Goal: Transaction & Acquisition: Subscribe to service/newsletter

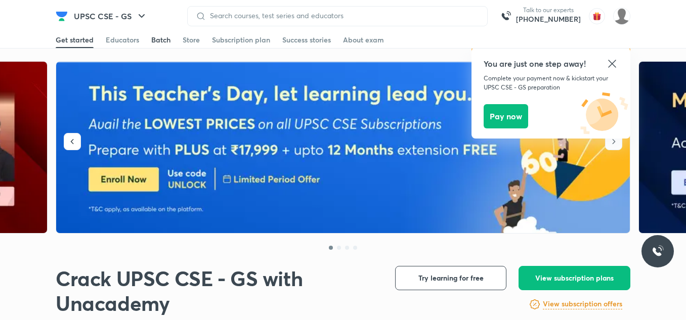
click at [162, 44] on div "Batch" at bounding box center [160, 40] width 19 height 10
click at [611, 61] on icon at bounding box center [612, 64] width 12 height 12
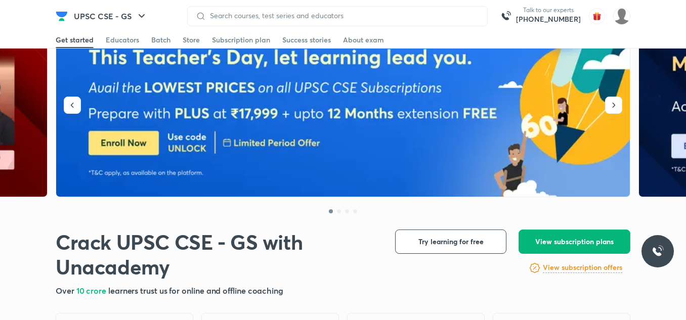
scroll to position [67, 0]
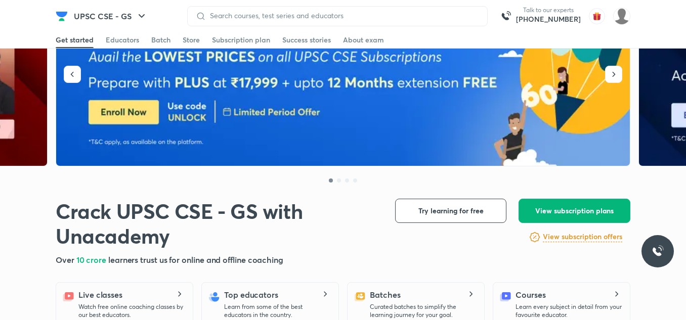
click at [569, 199] on button "View subscription plans" at bounding box center [575, 211] width 112 height 24
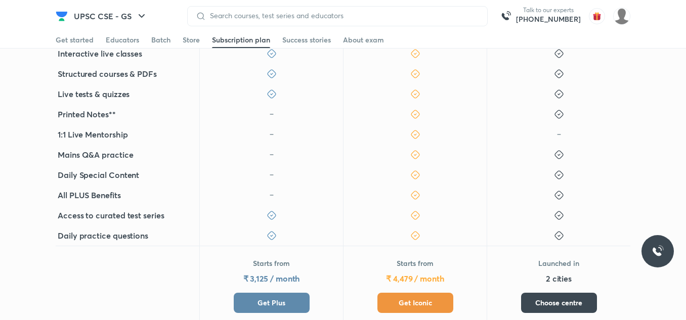
scroll to position [405, 0]
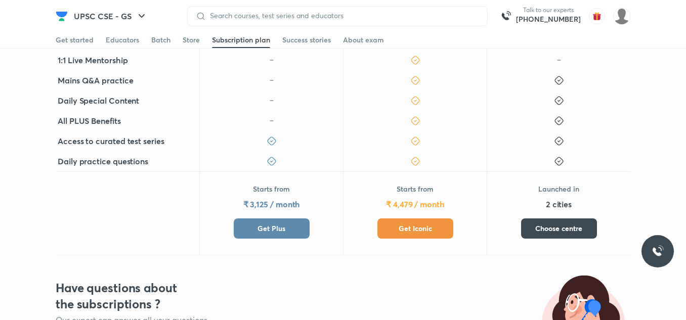
click at [436, 232] on button "Get Iconic" at bounding box center [415, 229] width 76 height 20
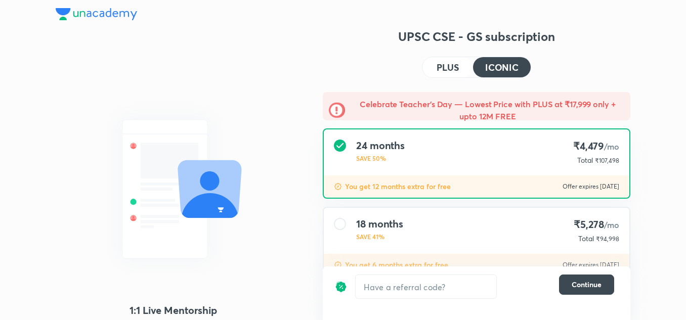
scroll to position [67, 0]
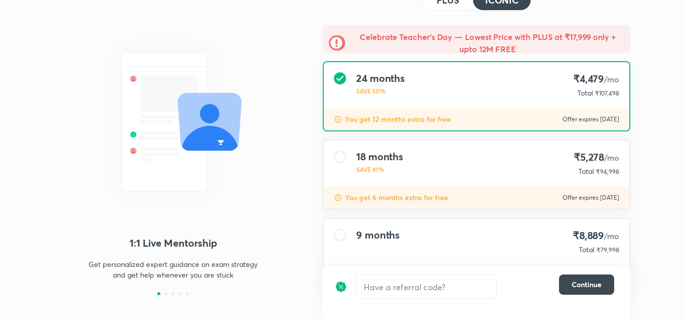
click at [429, 158] on div "18 months SAVE 41% ₹5,278 /mo Total ₹94,998" at bounding box center [477, 164] width 306 height 46
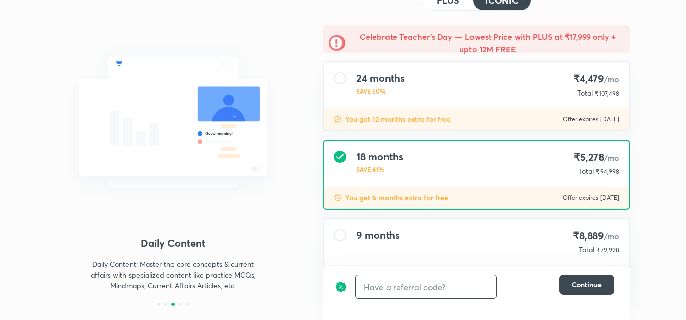
click at [383, 281] on input "text" at bounding box center [426, 287] width 141 height 24
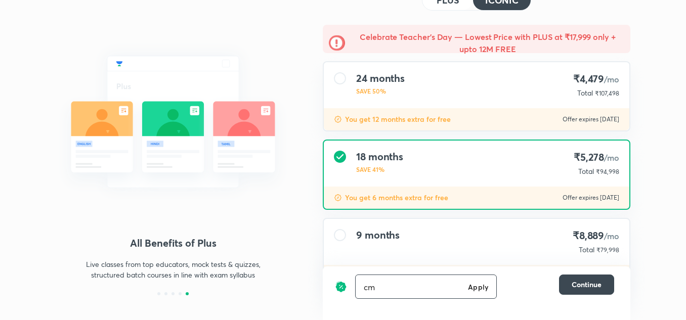
type input "c"
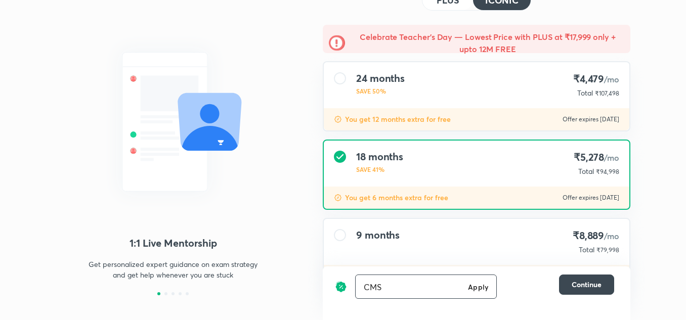
click at [474, 286] on h6 "Apply" at bounding box center [478, 287] width 20 height 11
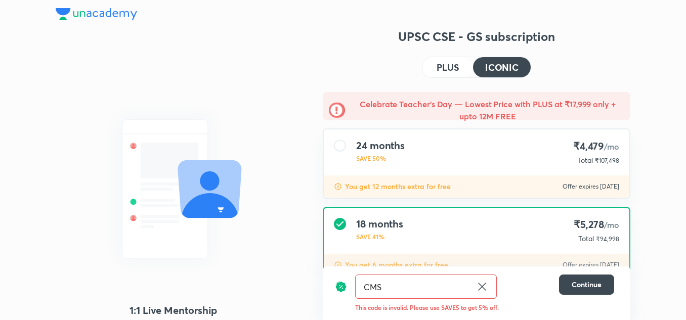
scroll to position [68, 0]
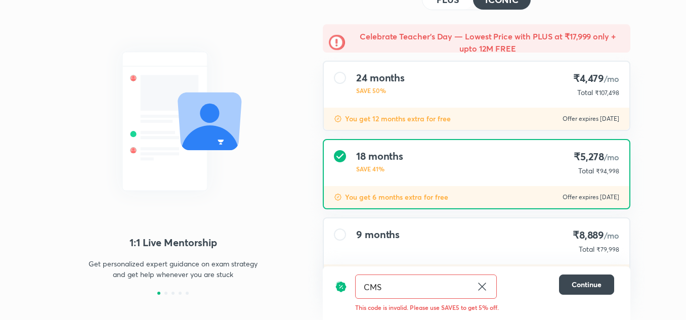
click at [423, 281] on input "CMS" at bounding box center [414, 287] width 116 height 24
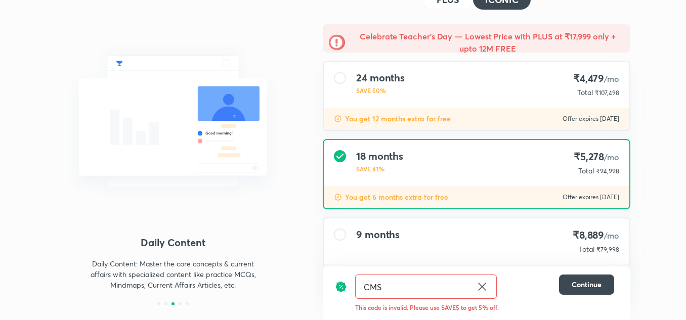
type input "CM"
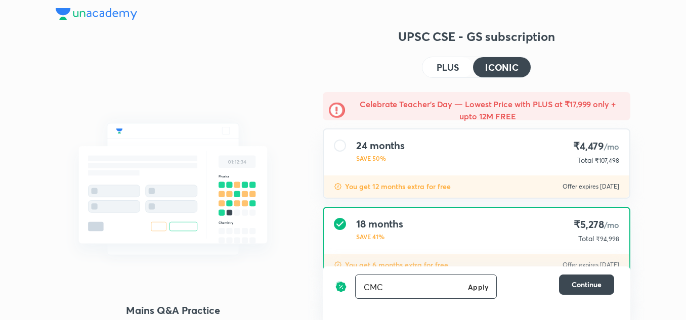
type input "CMC"
click at [476, 285] on h6 "Apply" at bounding box center [478, 287] width 20 height 11
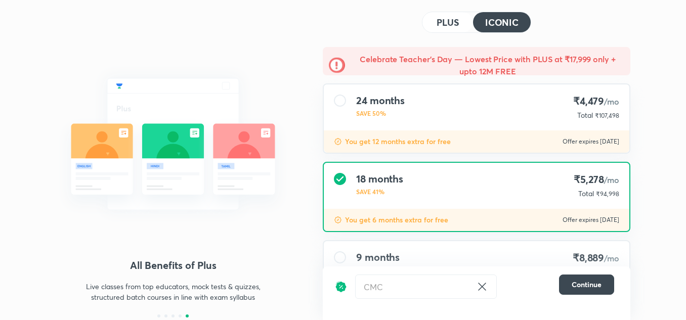
scroll to position [67, 0]
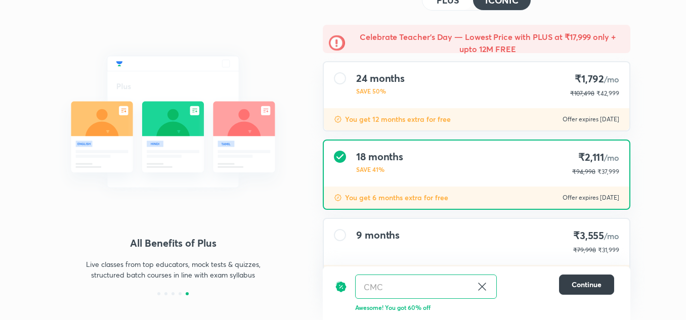
click at [581, 278] on button "Continue" at bounding box center [586, 285] width 55 height 20
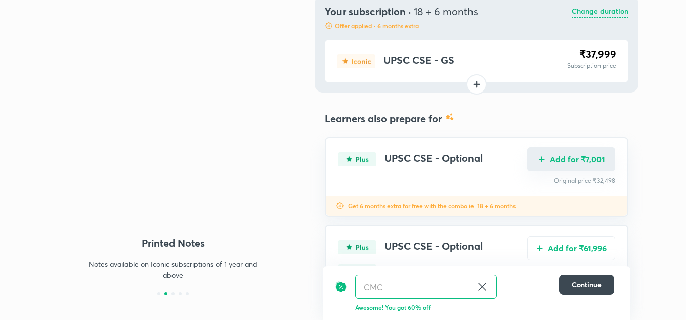
click at [569, 151] on button "Add for ₹7,001" at bounding box center [571, 159] width 88 height 24
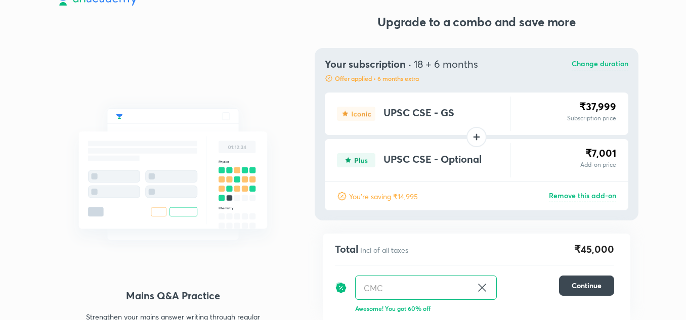
scroll to position [0, 0]
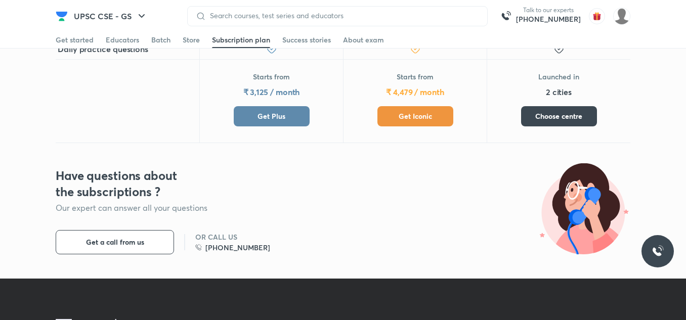
scroll to position [540, 0]
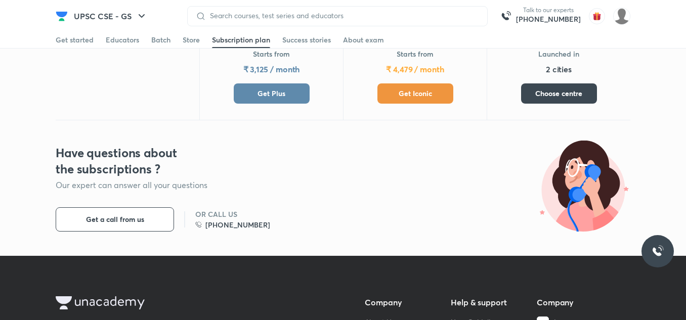
click at [410, 93] on span "Get Iconic" at bounding box center [415, 94] width 33 height 10
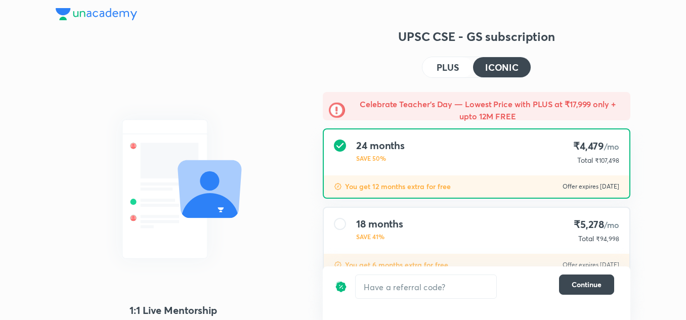
click at [498, 65] on h4 "ICONIC" at bounding box center [501, 67] width 33 height 9
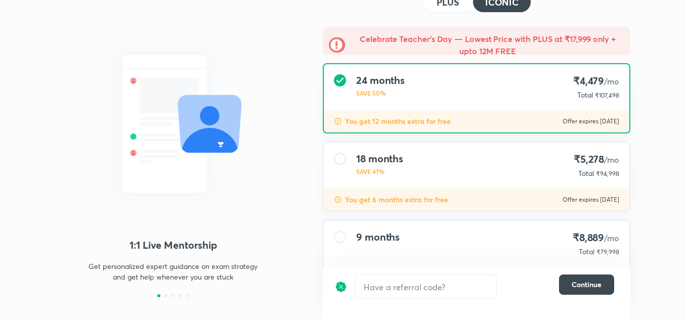
scroll to position [43, 0]
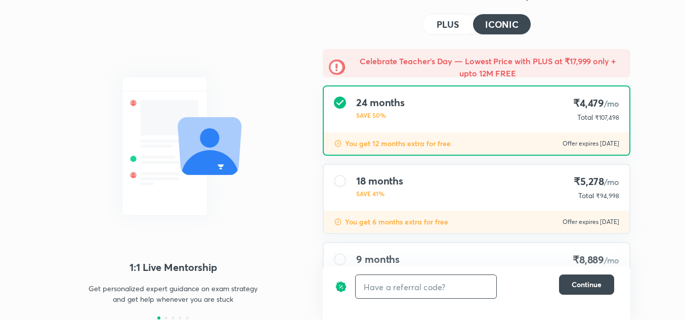
click at [417, 287] on input "text" at bounding box center [426, 287] width 141 height 24
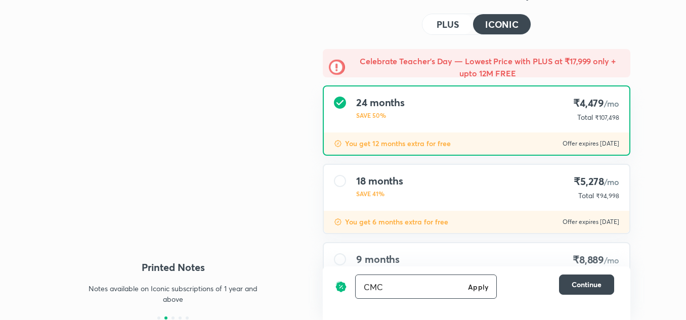
type input "CMC"
drag, startPoint x: 468, startPoint y: 285, endPoint x: 487, endPoint y: 275, distance: 21.1
click at [468, 285] on h6 "Apply" at bounding box center [478, 287] width 20 height 11
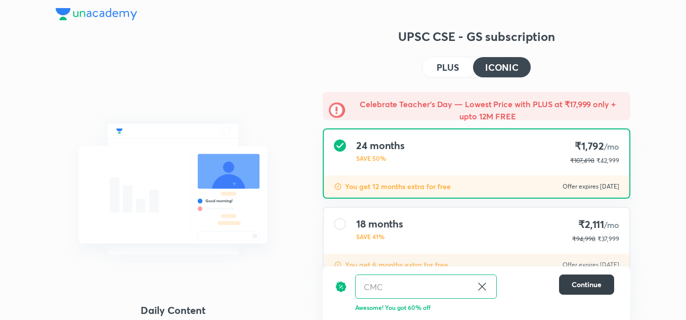
drag, startPoint x: 585, startPoint y: 279, endPoint x: 589, endPoint y: 267, distance: 12.8
click at [585, 279] on button "Continue" at bounding box center [586, 285] width 55 height 20
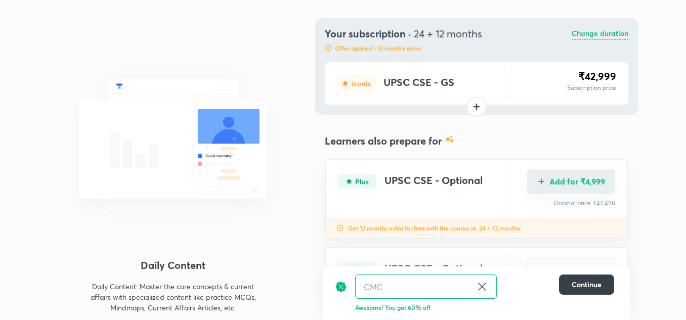
scroll to position [67, 0]
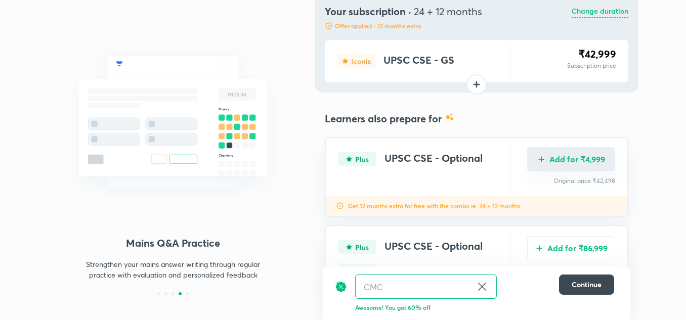
click at [555, 154] on button "Add for ₹4,999" at bounding box center [571, 159] width 88 height 24
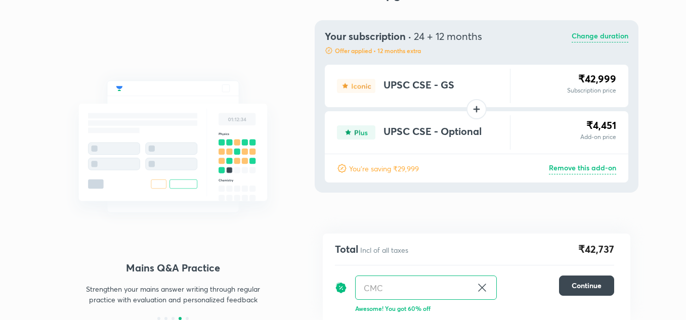
scroll to position [42, 0]
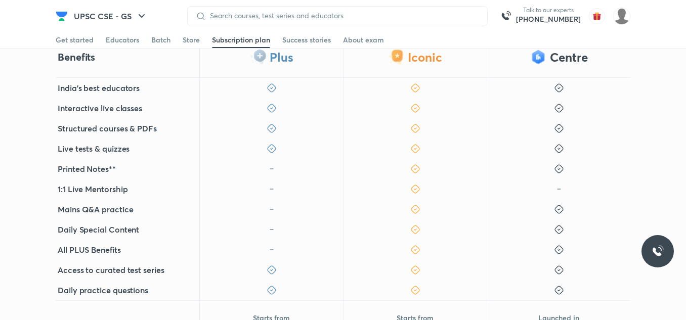
scroll to position [337, 0]
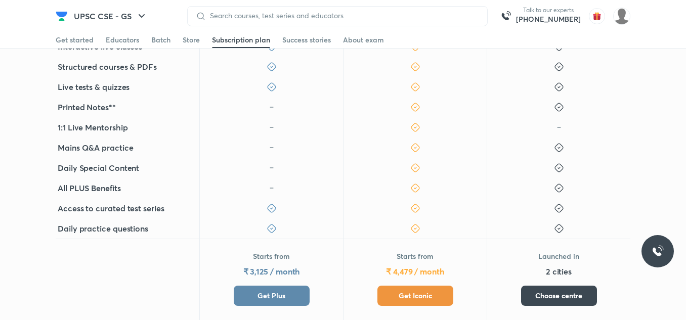
click at [427, 291] on span "Get Iconic" at bounding box center [415, 296] width 33 height 10
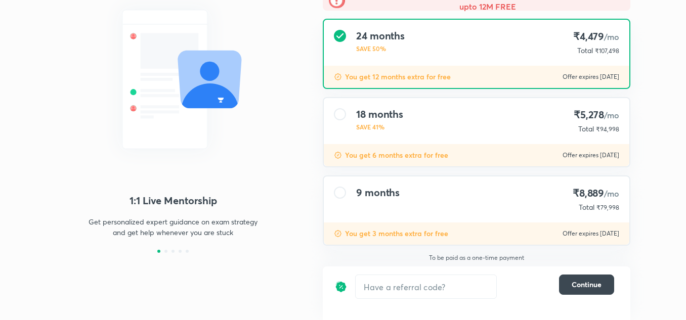
scroll to position [110, 0]
click at [427, 107] on div "18 months SAVE 41% ₹5,278 /mo Total ₹94,998" at bounding box center [477, 121] width 306 height 46
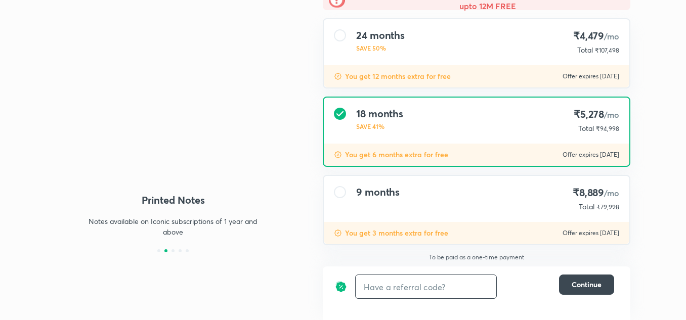
click at [476, 287] on input "text" at bounding box center [426, 287] width 141 height 24
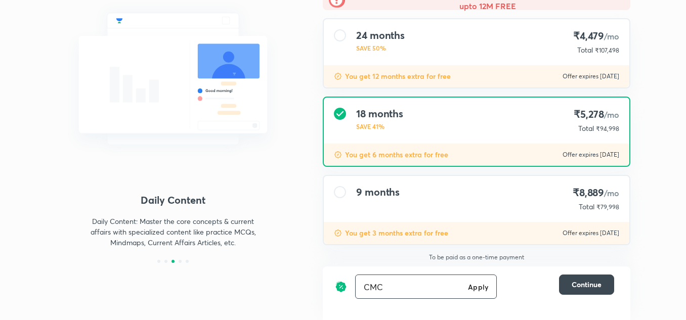
type input "CMC"
click at [485, 288] on h6 "Apply" at bounding box center [478, 287] width 20 height 11
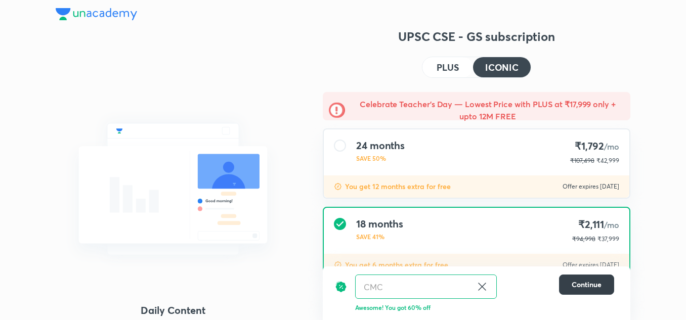
click at [590, 282] on span "Continue" at bounding box center [587, 285] width 30 height 10
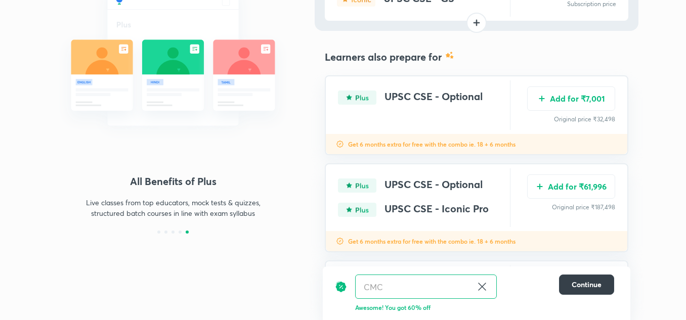
scroll to position [135, 0]
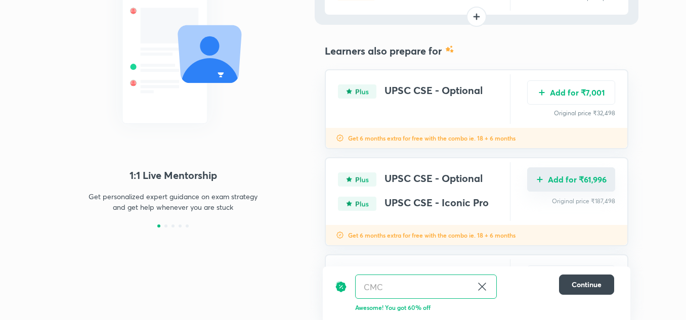
click at [560, 168] on button "Add for ₹61,996" at bounding box center [571, 179] width 88 height 24
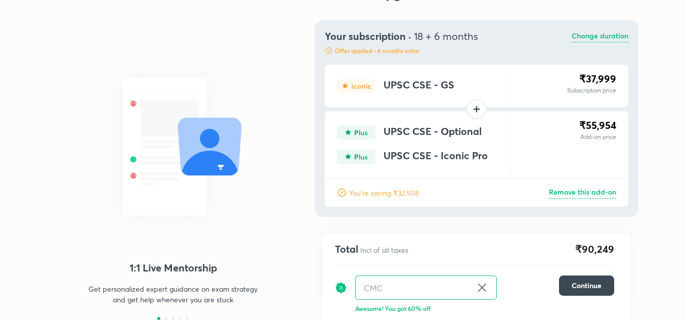
scroll to position [42, 0]
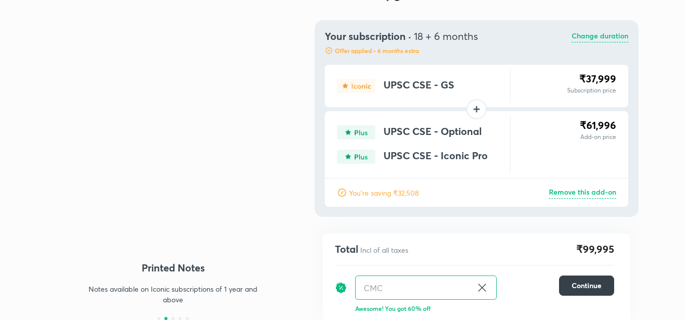
click at [575, 282] on span "Continue" at bounding box center [587, 286] width 30 height 10
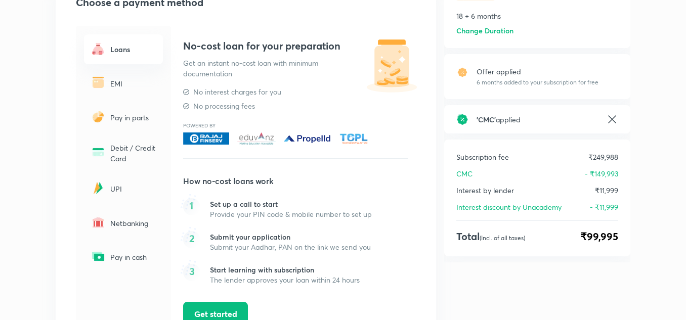
scroll to position [118, 0]
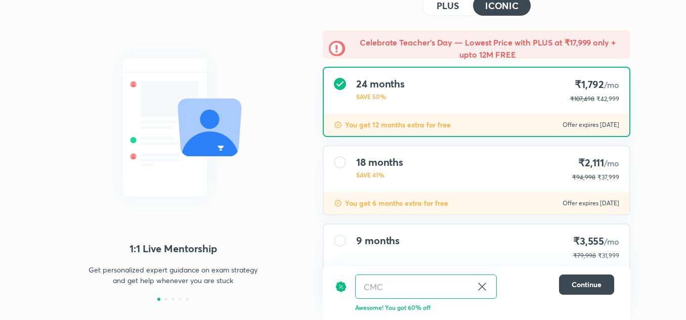
scroll to position [110, 0]
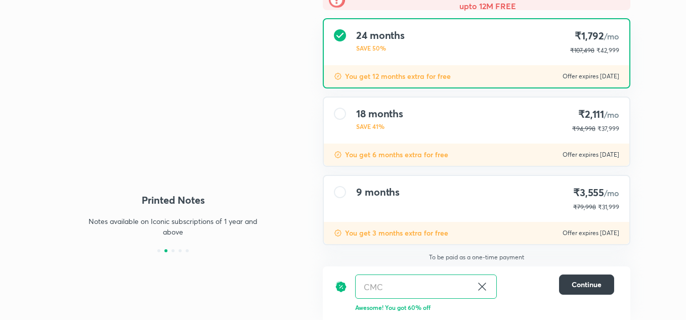
click at [573, 281] on span "Continue" at bounding box center [587, 285] width 30 height 10
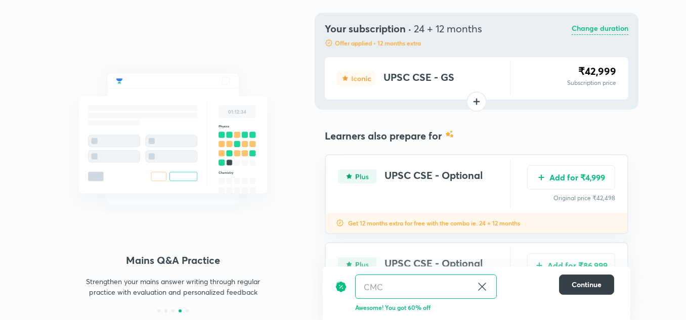
scroll to position [73, 0]
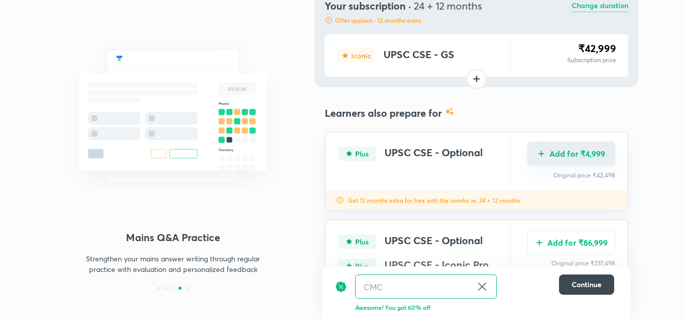
click at [554, 154] on button "Add for ₹4,999" at bounding box center [571, 154] width 88 height 24
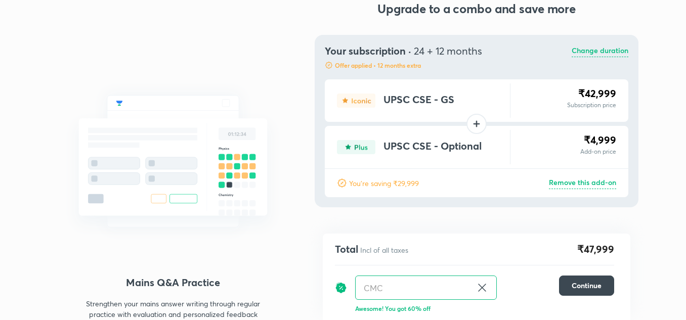
scroll to position [42, 0]
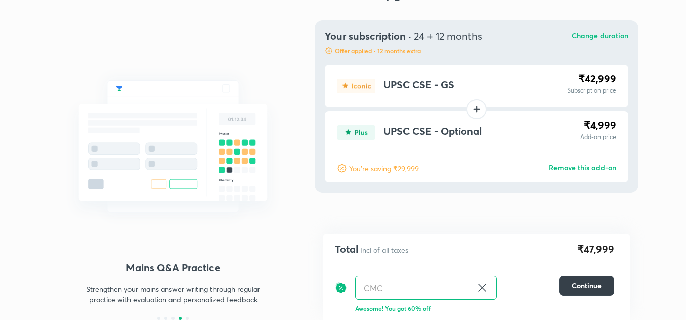
click at [570, 286] on button "Continue" at bounding box center [586, 286] width 55 height 20
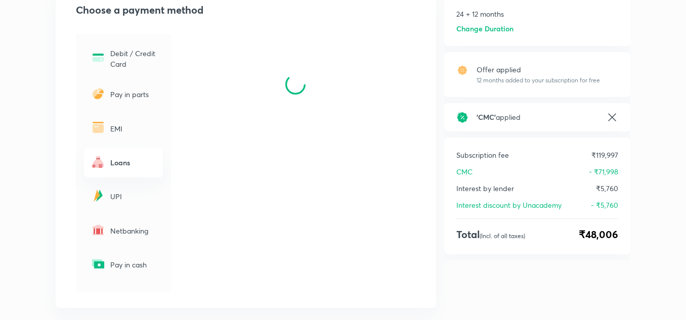
scroll to position [135, 0]
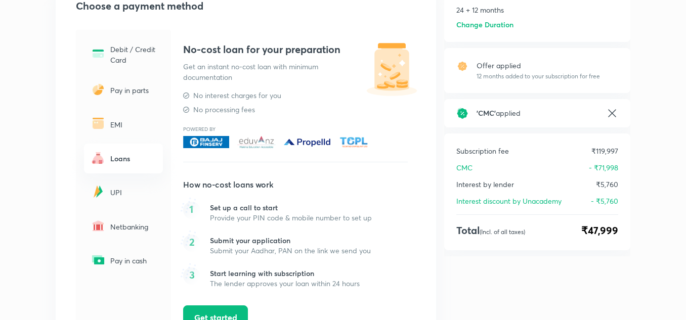
click at [528, 69] on p "Offer applied" at bounding box center [538, 65] width 123 height 11
click at [492, 61] on p "Offer applied" at bounding box center [538, 65] width 123 height 11
click at [481, 67] on p "Offer applied" at bounding box center [538, 65] width 123 height 11
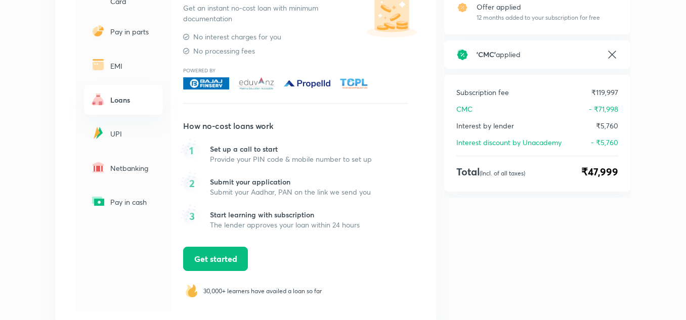
scroll to position [268, 0]
